Goal: Task Accomplishment & Management: Complete application form

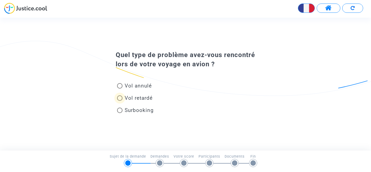
click at [131, 101] on span "Vol retardé" at bounding box center [139, 98] width 28 height 6
click at [120, 101] on input "Vol retardé" at bounding box center [120, 101] width 0 height 0
radio input "true"
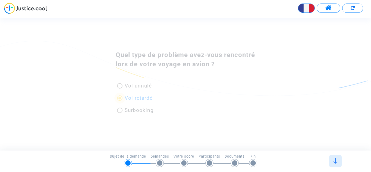
click at [371, 146] on div "Quel type de problème avez-vous rencontré lors de votre voyage en avion ? Vol a…" at bounding box center [185, 84] width 371 height 133
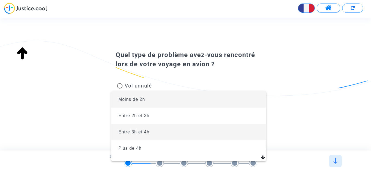
click at [163, 128] on span "Entre 3h et 4h" at bounding box center [189, 132] width 146 height 16
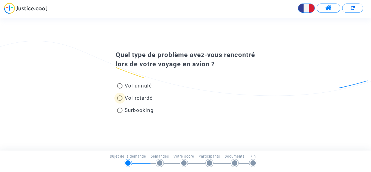
click at [139, 97] on span "Vol retardé" at bounding box center [139, 98] width 28 height 6
click at [120, 101] on input "Vol retardé" at bounding box center [120, 101] width 0 height 0
radio input "true"
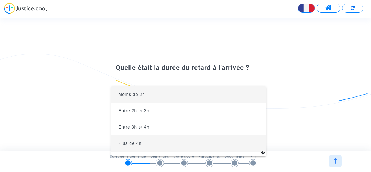
click at [133, 143] on span "Plus de 4h" at bounding box center [129, 143] width 23 height 5
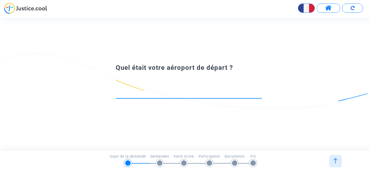
click at [161, 91] on input at bounding box center [189, 93] width 146 height 5
type input "A"
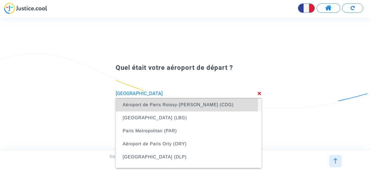
click at [156, 102] on span "Aéroport de Paris Roissy-[PERSON_NAME] (CDG)" at bounding box center [189, 104] width 138 height 15
type input "Aéroport de Paris Roissy-[PERSON_NAME] (CDG)"
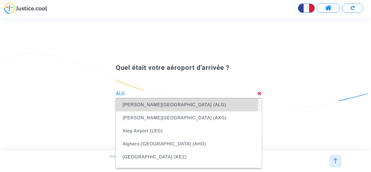
click at [178, 103] on span "[PERSON_NAME][GEOGRAPHIC_DATA] (ALG)" at bounding box center [175, 104] width 104 height 5
type input "[PERSON_NAME][GEOGRAPHIC_DATA] (ALG)"
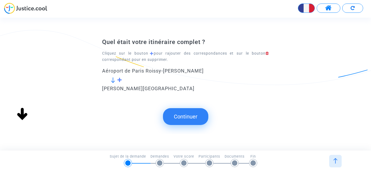
click at [182, 118] on button "Continuer" at bounding box center [185, 116] width 45 height 17
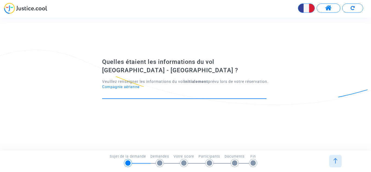
click at [169, 92] on input "Compagnie aérienne" at bounding box center [184, 93] width 164 height 5
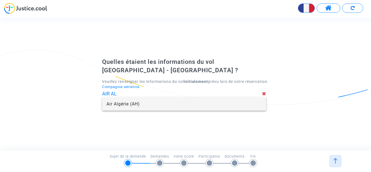
click at [154, 102] on span "Air Algérie (AH)" at bounding box center [185, 104] width 156 height 13
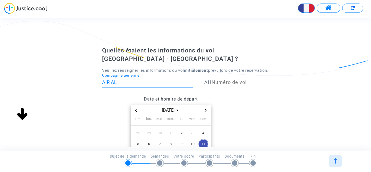
type input "Air Algérie"
click at [136, 109] on icon "Previous month" at bounding box center [136, 110] width 2 height 3
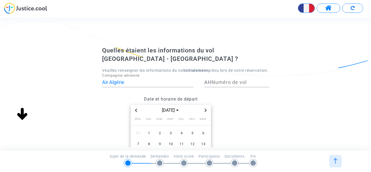
click at [268, 110] on div "Date et horaire de départ [DATE] dim. lun. mar. mer. jeu. ven. sam. 31 1 2 3 4 …" at bounding box center [185, 158] width 175 height 130
click at [204, 141] on span "13" at bounding box center [204, 144] width 10 height 10
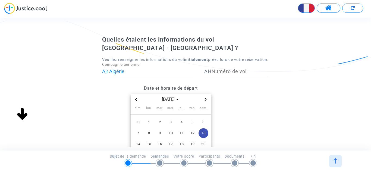
scroll to position [18, 0]
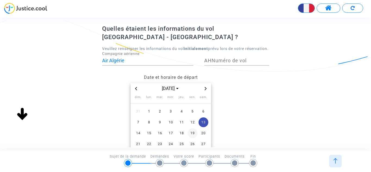
click at [191, 131] on span "19" at bounding box center [193, 133] width 10 height 10
click at [255, 113] on div "Date et horaire de départ [DATE] dim. lun. mar. mer. jeu. ven. sam. 31 1 2 3 4 …" at bounding box center [185, 137] width 175 height 130
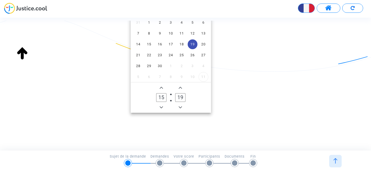
click at [163, 87] on icon "Add a hour" at bounding box center [161, 87] width 3 height 3
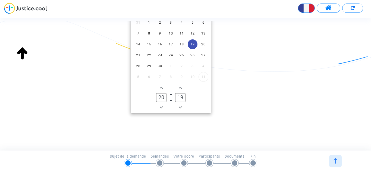
click at [163, 87] on icon "Add a hour" at bounding box center [161, 87] width 3 height 3
click at [162, 106] on icon "Minus a hour" at bounding box center [161, 107] width 3 height 3
type input "21"
click at [179, 86] on icon "Add a minute" at bounding box center [180, 87] width 3 height 3
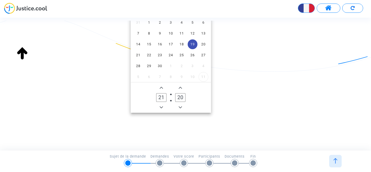
click at [179, 86] on icon "Add a minute" at bounding box center [180, 87] width 3 height 3
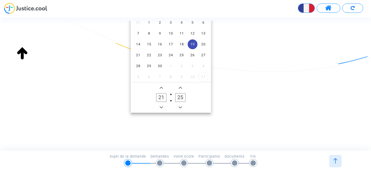
click at [179, 86] on icon "Add a minute" at bounding box center [180, 87] width 3 height 3
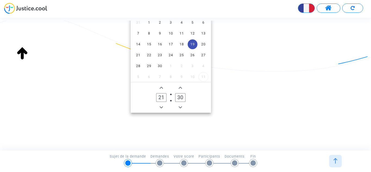
click at [179, 86] on icon "Add a minute" at bounding box center [180, 87] width 3 height 3
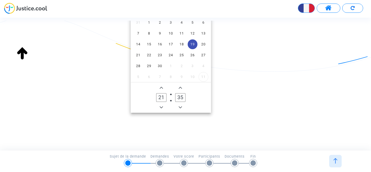
click at [179, 86] on icon "Add a minute" at bounding box center [180, 87] width 3 height 3
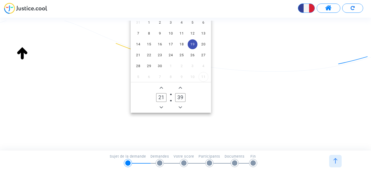
type input "40"
click at [237, 102] on datetime "[DATE] dim. lun. mar. mer. jeu. ven. sam. 31 1 2 3 4 5 6 7 8 9 10 11 12 13 14 1…" at bounding box center [171, 53] width 138 height 118
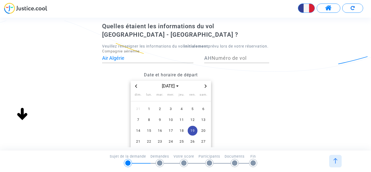
click at [223, 57] on input "Numéro de vol" at bounding box center [241, 57] width 58 height 5
type input "1013"
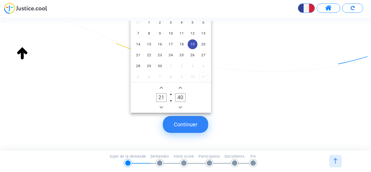
click at [185, 121] on button "Continuer" at bounding box center [185, 124] width 45 height 17
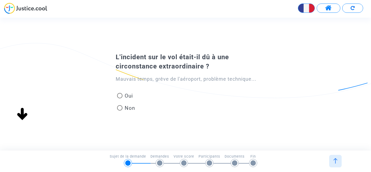
click at [120, 106] on span at bounding box center [119, 107] width 5 height 5
click at [120, 111] on input "Non" at bounding box center [120, 111] width 0 height 0
radio input "true"
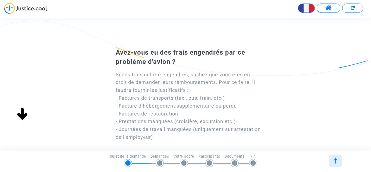
scroll to position [55, 0]
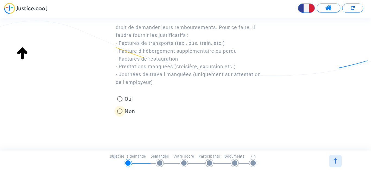
click at [118, 111] on span at bounding box center [119, 110] width 5 height 5
click at [120, 114] on input "Non" at bounding box center [120, 114] width 0 height 0
radio input "true"
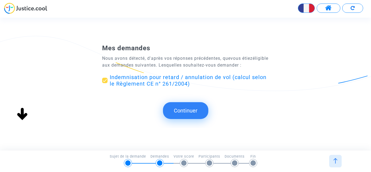
click at [179, 112] on button "Continuer" at bounding box center [185, 110] width 45 height 17
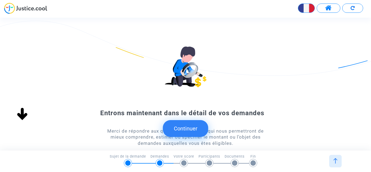
scroll to position [4, 0]
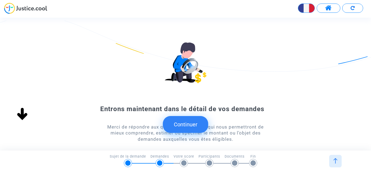
click at [183, 125] on button "Continuer" at bounding box center [185, 124] width 45 height 17
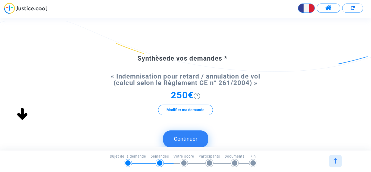
click at [170, 136] on button "Continuer" at bounding box center [185, 138] width 45 height 17
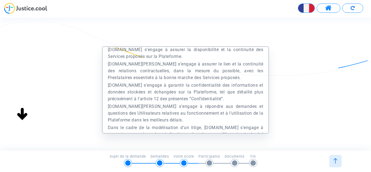
scroll to position [1441, 0]
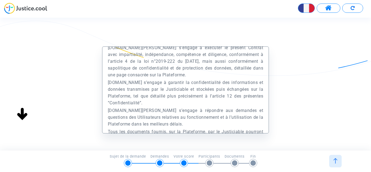
drag, startPoint x: 215, startPoint y: 146, endPoint x: 269, endPoint y: 117, distance: 61.9
click at [215, 146] on form "Préambule Le présent Site est édité et exploité par la société Europe Médiation…" at bounding box center [185, 109] width 167 height 127
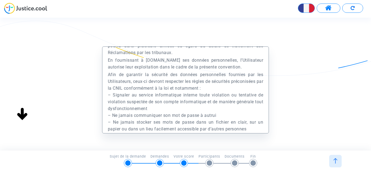
scroll to position [11496, 0]
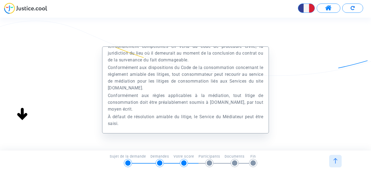
click at [294, 131] on div "Préambule Le présent Site est édité et exploité par la société Europe Médiation…" at bounding box center [185, 116] width 371 height 141
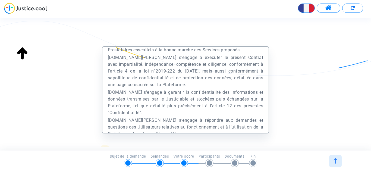
scroll to position [65, 0]
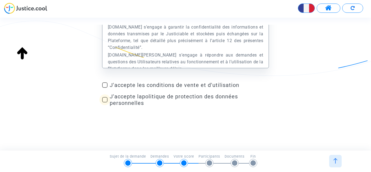
click at [211, 85] on span "J'accepte les conditions de vente et d'utilisation" at bounding box center [190, 85] width 160 height 7
click at [105, 88] on input "J'accepte les conditions de vente et d'utilisation" at bounding box center [105, 88] width 0 height 0
checkbox input "true"
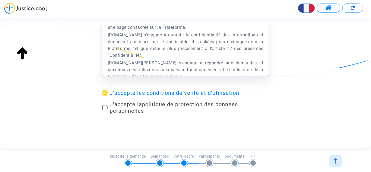
scroll to position [1431, 0]
click at [276, 121] on div "Préambule Le présent Site est édité et exploité par la société Europe Médiation…" at bounding box center [185, 59] width 371 height 141
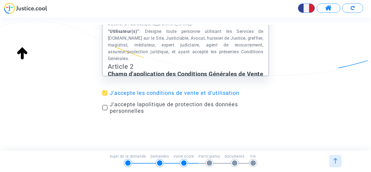
click at [339, 161] on div at bounding box center [335, 161] width 13 height 13
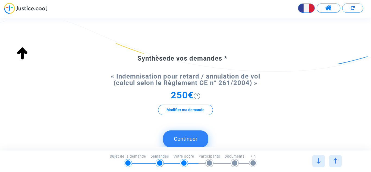
click at [339, 161] on div at bounding box center [335, 161] width 13 height 13
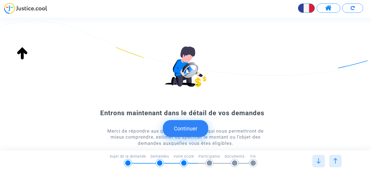
click at [170, 138] on div "Continuer Continuer Mes demandes Nous avons détecté, d'après vos réponses précé…" at bounding box center [190, 84] width 381 height 133
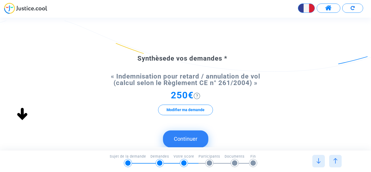
click at [189, 127] on div "Synthèse de vos demandes * « Indemnisation pour retard / annulation de vol (cal…" at bounding box center [185, 84] width 371 height 127
click at [196, 137] on button "Continuer" at bounding box center [185, 138] width 45 height 17
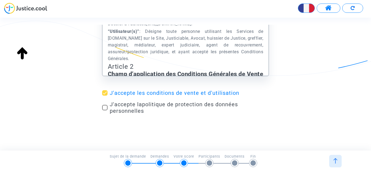
click at [213, 132] on div "Préambule Le présent Site est édité et exploité par la société Europe Médiation…" at bounding box center [185, 88] width 371 height 127
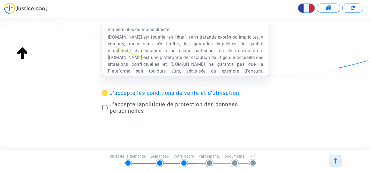
scroll to position [11496, 0]
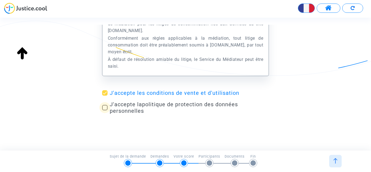
click at [104, 107] on span at bounding box center [104, 107] width 5 height 5
click at [105, 110] on input "J'accepte la politique de protection des données personnelles" at bounding box center [105, 110] width 0 height 0
checkbox input "true"
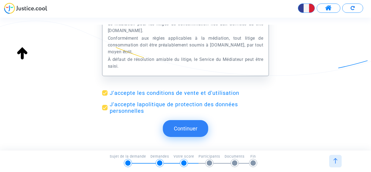
click at [168, 130] on button "Continuer" at bounding box center [185, 128] width 45 height 17
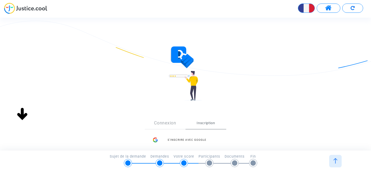
scroll to position [81, 0]
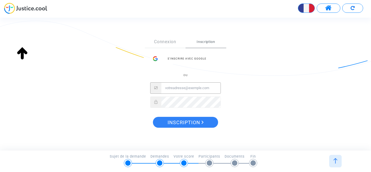
click at [181, 90] on input "Email" at bounding box center [190, 88] width 59 height 11
type input "M"
type input "[EMAIL_ADDRESS][DOMAIN_NAME]"
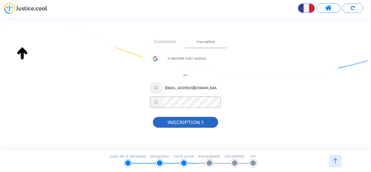
click at [167, 125] on button "Inscription" at bounding box center [185, 122] width 65 height 11
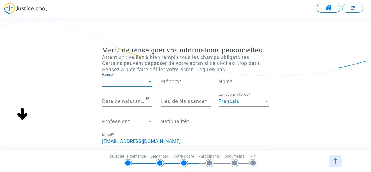
click at [132, 83] on span "Genre" at bounding box center [124, 81] width 45 height 5
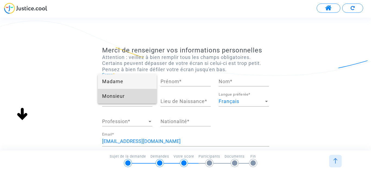
click at [117, 96] on span "Monsieur" at bounding box center [127, 96] width 50 height 15
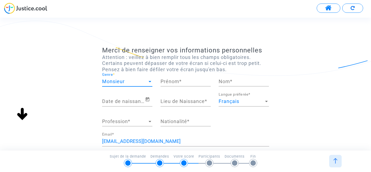
click at [178, 85] on div "Prénom *" at bounding box center [186, 80] width 50 height 14
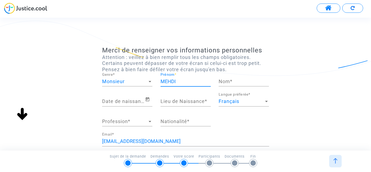
type input "MEHDI"
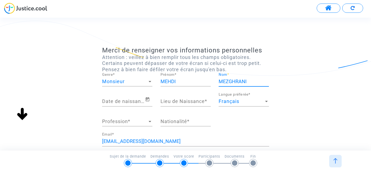
type input "MEZGHRANI"
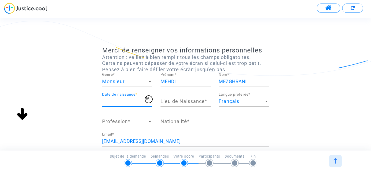
click at [148, 99] on icon "Open calendar" at bounding box center [147, 99] width 5 height 7
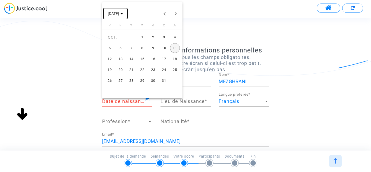
click at [123, 12] on span "OCT. 2025" at bounding box center [115, 13] width 15 height 4
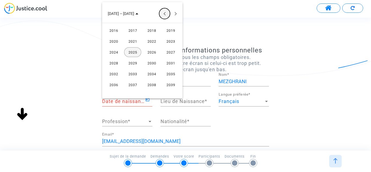
click at [163, 14] on button "Previous 24 years" at bounding box center [164, 13] width 11 height 11
click at [132, 71] on div "1985" at bounding box center [132, 74] width 17 height 10
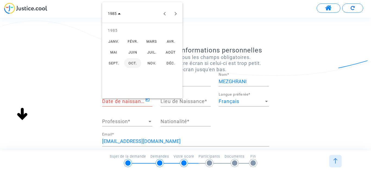
click at [167, 65] on div "DÉC." at bounding box center [170, 63] width 17 height 10
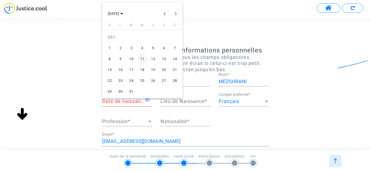
click at [130, 46] on div "3" at bounding box center [132, 48] width 10 height 10
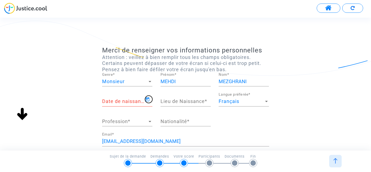
type input "03/12/1985"
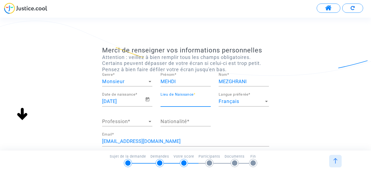
click at [183, 102] on input "Lieu de Naissance *" at bounding box center [186, 101] width 50 height 5
type input "TROYES"
click at [140, 122] on span "Profession" at bounding box center [124, 121] width 45 height 5
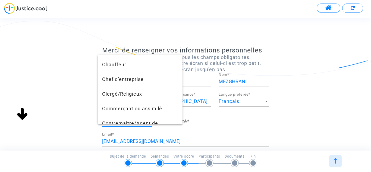
scroll to position [122, 0]
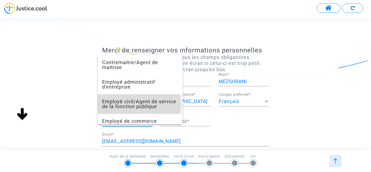
click at [137, 104] on span "Employé civil/Agent de service de la fonction publique" at bounding box center [140, 104] width 76 height 20
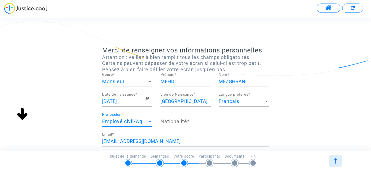
click at [177, 121] on input "Nationalité *" at bounding box center [186, 121] width 50 height 5
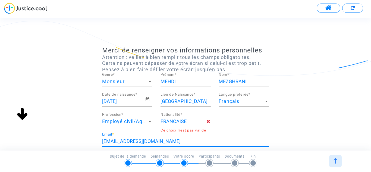
type input "française"
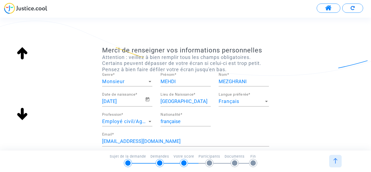
scroll to position [76, 0]
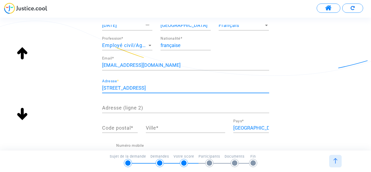
type input "74 AVENUE DE LA RESISTANCE"
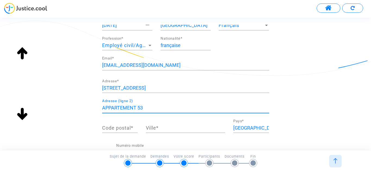
type input "APPARTEMENT 53"
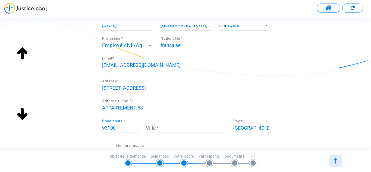
type input "93100"
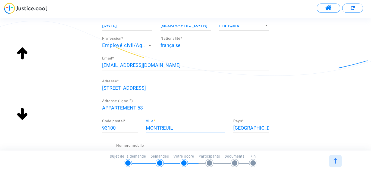
type input "MONTREUIL"
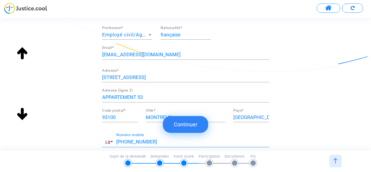
type input "+33 611337753"
click at [180, 124] on button "Continuer" at bounding box center [185, 124] width 45 height 17
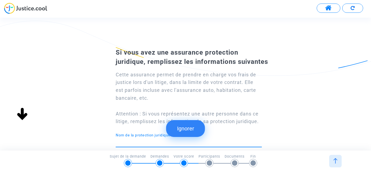
click at [144, 142] on input "Nom de la protection juridique *" at bounding box center [189, 141] width 146 height 5
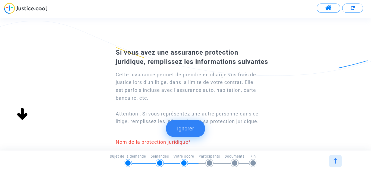
click at [371, 91] on div "Si vous avez une assurance protection juridique, remplissez les informations su…" at bounding box center [185, 143] width 371 height 194
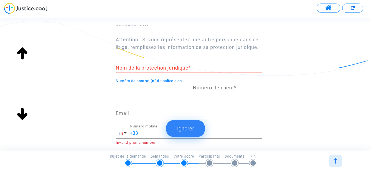
click at [208, 69] on input "Nom de la protection juridique *" at bounding box center [189, 67] width 146 height 5
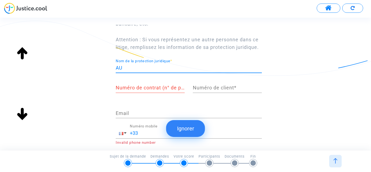
type input "A"
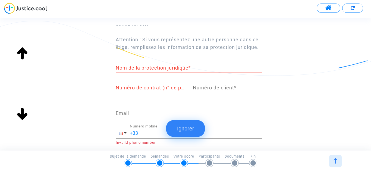
click at [189, 128] on button "Ignorer" at bounding box center [185, 128] width 39 height 17
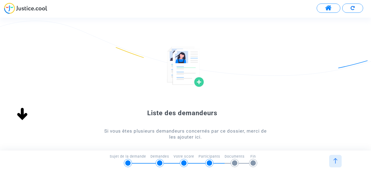
scroll to position [83, 0]
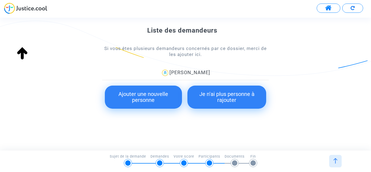
click at [220, 99] on button "Je n'ai plus personne à rajouter" at bounding box center [227, 97] width 79 height 23
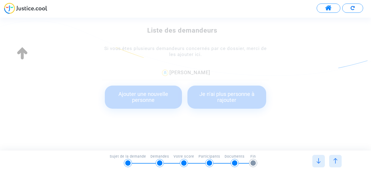
scroll to position [0, 0]
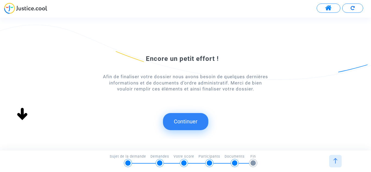
click at [190, 117] on button "Continuer" at bounding box center [185, 121] width 45 height 17
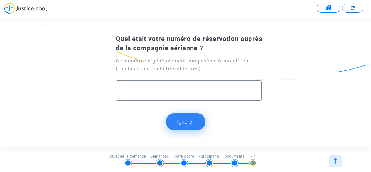
click at [190, 117] on button "Ignorer" at bounding box center [185, 121] width 39 height 17
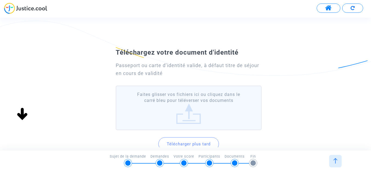
click at [203, 145] on button "Télécharger plus tard" at bounding box center [188, 144] width 61 height 14
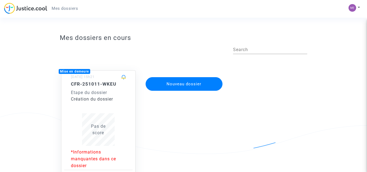
click at [111, 130] on div "Pas de score" at bounding box center [98, 129] width 55 height 13
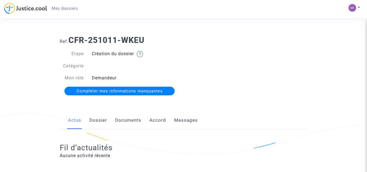
click at [137, 120] on link "Documents" at bounding box center [128, 120] width 26 height 18
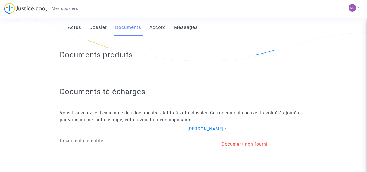
scroll to position [94, 0]
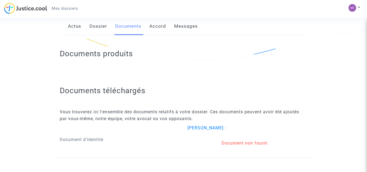
click at [89, 137] on p "Document d'identité" at bounding box center [120, 139] width 120 height 7
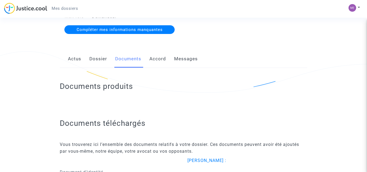
scroll to position [52, 0]
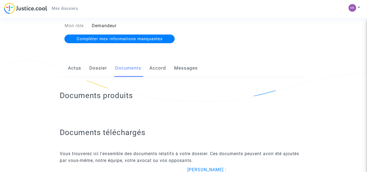
click at [127, 40] on span "Compléter mes informations manquantes" at bounding box center [120, 38] width 86 height 5
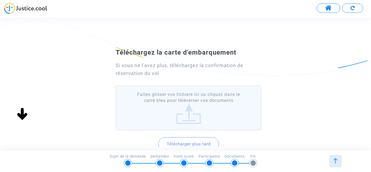
click at [336, 161] on img at bounding box center [335, 160] width 5 height 5
click at [190, 107] on label "Faites glisser vos fichiers ici ou cliquez dans le carré bleu pour téléverser v…" at bounding box center [189, 108] width 146 height 45
click at [0, 0] on input "Faites glisser vos fichiers ici ou cliquez dans le carré bleu pour téléverser v…" at bounding box center [0, 0] width 0 height 0
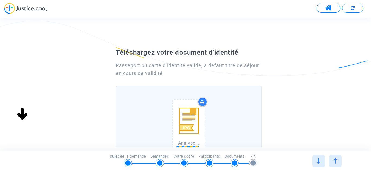
click at [367, 133] on div "Téléchargez votre document d'identité Passeport ou carte d’identité valide, à d…" at bounding box center [185, 137] width 371 height 183
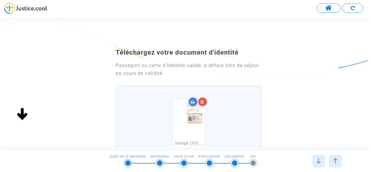
click at [320, 161] on img at bounding box center [318, 160] width 5 height 5
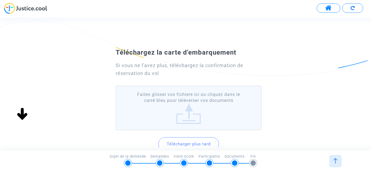
click at [187, 102] on label "Faites glisser vos fichiers ici ou cliquez dans le carré bleu pour téléverser v…" at bounding box center [189, 108] width 146 height 45
click at [0, 0] on input "Faites glisser vos fichiers ici ou cliquez dans le carré bleu pour téléverser v…" at bounding box center [0, 0] width 0 height 0
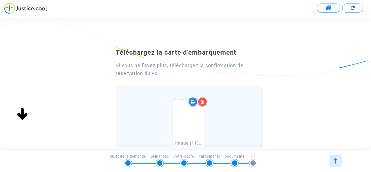
click at [367, 142] on div "Téléchargez la carte d'embarquement Si vous ne l'avez plus, téléchargez la conf…" at bounding box center [185, 151] width 371 height 210
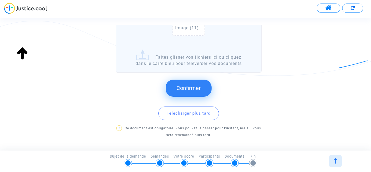
click at [334, 158] on div at bounding box center [335, 161] width 13 height 13
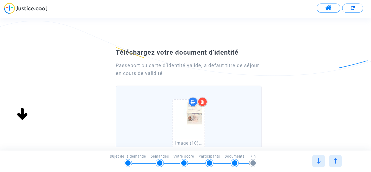
click at [319, 161] on img at bounding box center [318, 160] width 5 height 5
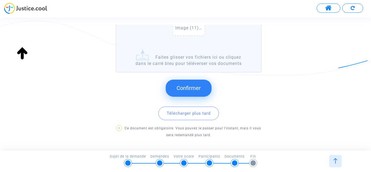
click at [187, 94] on button "Confirmer" at bounding box center [189, 88] width 46 height 17
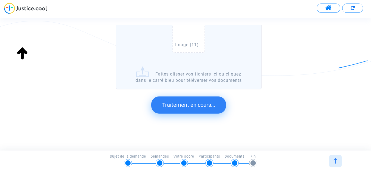
scroll to position [0, 0]
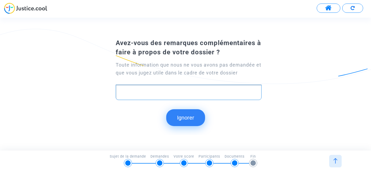
click at [188, 117] on button "Ignorer" at bounding box center [185, 117] width 39 height 17
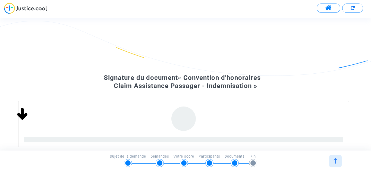
click at [333, 161] on img at bounding box center [335, 160] width 5 height 5
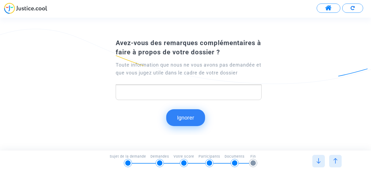
click at [195, 116] on button "Ignorer" at bounding box center [185, 117] width 39 height 17
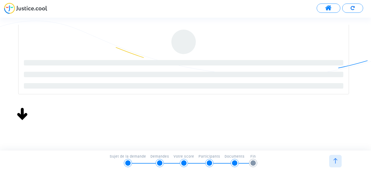
scroll to position [10, 0]
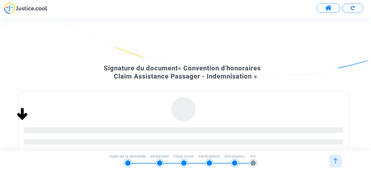
click at [290, 48] on div "Signature du document « Convention d'honoraires Claim Assistance Passager - Ind…" at bounding box center [185, 112] width 371 height 151
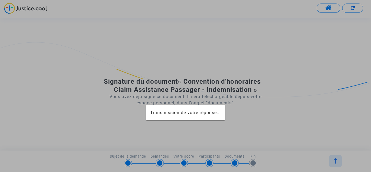
scroll to position [0, 0]
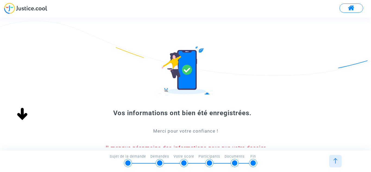
click at [308, 108] on div "Vos informations ont bien été enregistrées. Merci pour votre confiance ! Il man…" at bounding box center [185, 128] width 371 height 164
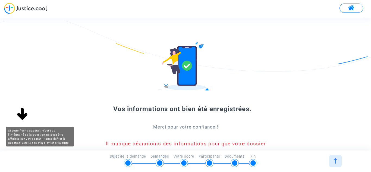
click at [22, 115] on img at bounding box center [22, 114] width 17 height 17
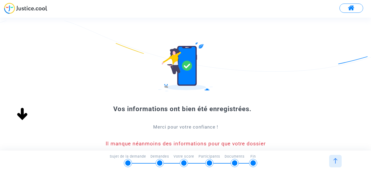
click at [72, 93] on div "Vos informations ont bien été enregistrées. Merci pour votre confiance ! Il man…" at bounding box center [185, 124] width 371 height 164
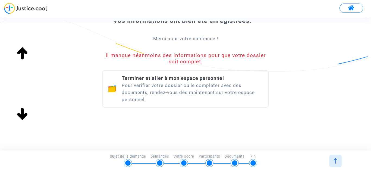
scroll to position [91, 0]
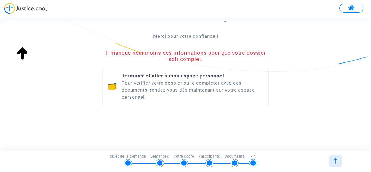
drag, startPoint x: 105, startPoint y: 144, endPoint x: 154, endPoint y: 119, distance: 54.9
click at [154, 119] on div "Vos informations ont bien été enregistrées. Merci pour votre confiance ! Il man…" at bounding box center [185, 84] width 371 height 127
click at [201, 83] on div "Terminer et aller à mon espace personnel Pour vérifier votre dossier ou le comp…" at bounding box center [192, 86] width 141 height 28
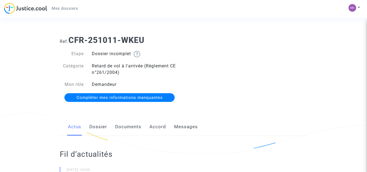
click at [152, 96] on span "Compléter mes informations manquantes" at bounding box center [120, 97] width 86 height 5
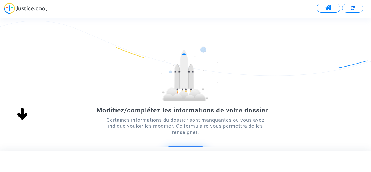
scroll to position [4, 0]
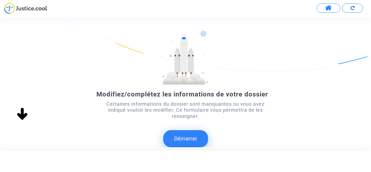
click at [181, 141] on button "Démarrer" at bounding box center [185, 138] width 45 height 17
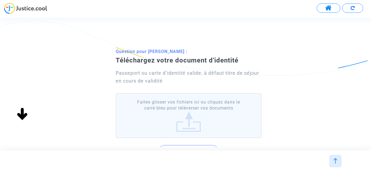
click at [196, 118] on label "Faites glisser vos fichiers ici ou cliquez dans le carré bleu pour téléverser v…" at bounding box center [189, 115] width 146 height 45
click at [0, 0] on input "Faites glisser vos fichiers ici ou cliquez dans le carré bleu pour téléverser v…" at bounding box center [0, 0] width 0 height 0
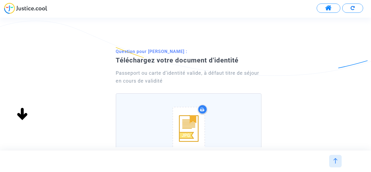
scroll to position [117, 0]
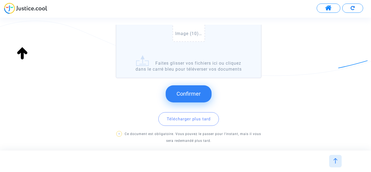
click at [197, 96] on span "Confirmer" at bounding box center [189, 94] width 24 height 7
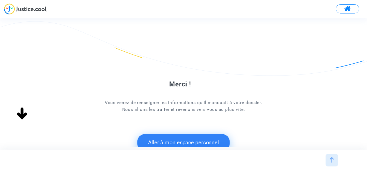
scroll to position [0, 0]
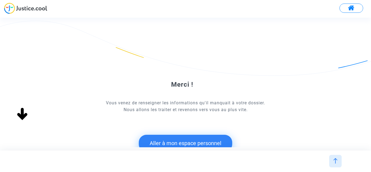
click at [212, 138] on button "Aller à mon espace personnel" at bounding box center [185, 143] width 93 height 17
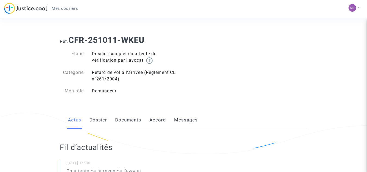
click at [135, 121] on link "Documents" at bounding box center [128, 120] width 26 height 18
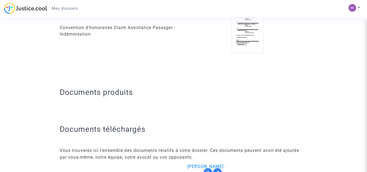
scroll to position [296, 0]
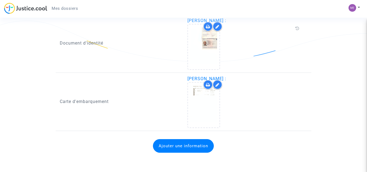
click at [166, 145] on button "Ajouter une information" at bounding box center [183, 146] width 61 height 14
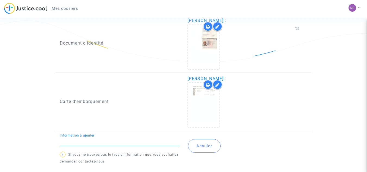
click at [128, 139] on input "Information à ajouter" at bounding box center [120, 141] width 120 height 5
type input "billet"
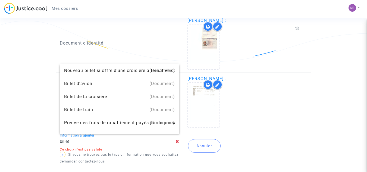
click at [144, 143] on input "billet" at bounding box center [118, 141] width 116 height 5
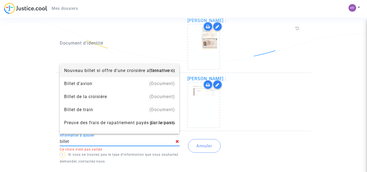
click at [144, 143] on input "billet" at bounding box center [118, 141] width 116 height 5
click at [92, 85] on div "Billet d'avion" at bounding box center [119, 83] width 111 height 13
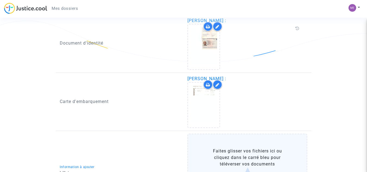
type input "Billet d'avion"
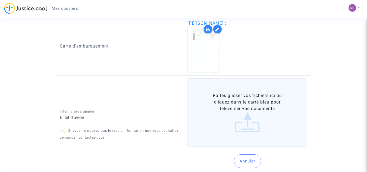
scroll to position [370, 0]
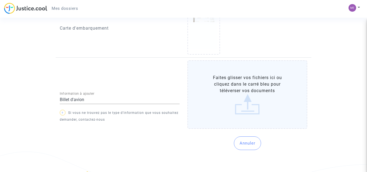
click at [256, 101] on label "Faites glisser vos fichiers ici ou cliquez dans le carré bleu pour téléverser v…" at bounding box center [248, 94] width 120 height 68
click at [0, 0] on input "Faites glisser vos fichiers ici ou cliquez dans le carré bleu pour téléverser v…" at bounding box center [0, 0] width 0 height 0
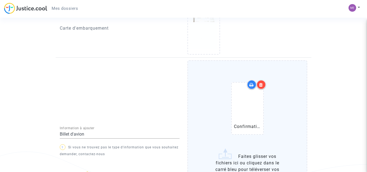
scroll to position [439, 0]
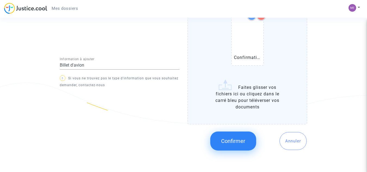
click at [230, 140] on span "Confirmer" at bounding box center [233, 141] width 24 height 7
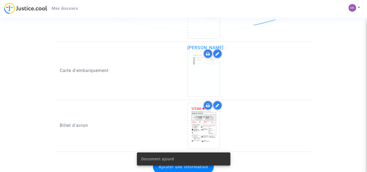
scroll to position [348, 0]
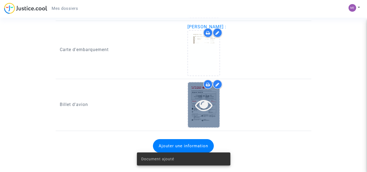
click at [207, 104] on icon at bounding box center [204, 104] width 18 height 17
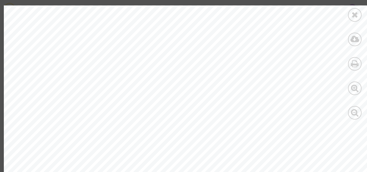
scroll to position [198, 0]
click at [354, 112] on icon at bounding box center [355, 112] width 8 height 8
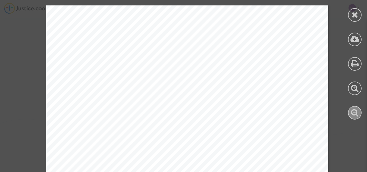
click at [354, 112] on icon at bounding box center [355, 112] width 8 height 8
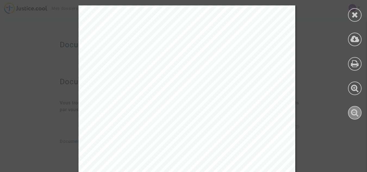
click at [354, 112] on icon at bounding box center [355, 112] width 8 height 8
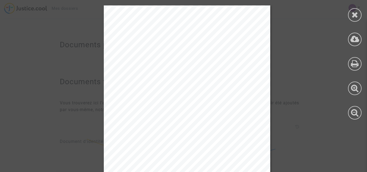
drag, startPoint x: 279, startPoint y: 118, endPoint x: 272, endPoint y: 59, distance: 58.9
click at [272, 59] on div "Mezghrani / Mehdi Mr ALG CDG Document de confirmation / ceci n’est pas une cart…" at bounding box center [187, 123] width 374 height 236
